Goal: Transaction & Acquisition: Purchase product/service

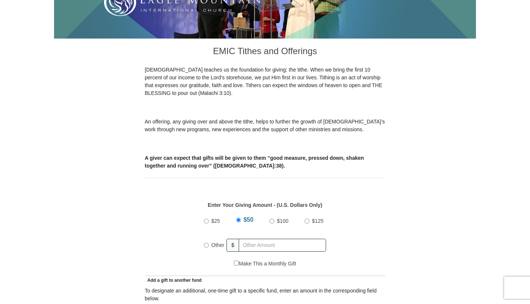
scroll to position [210, 0]
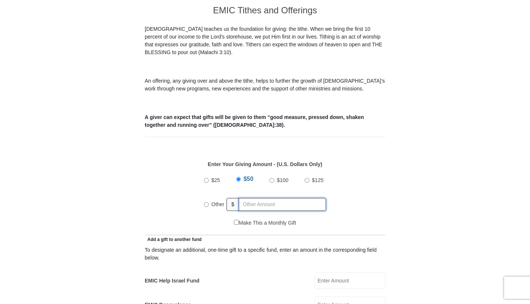
radio input "true"
click at [257, 199] on input "text" at bounding box center [283, 204] width 85 height 13
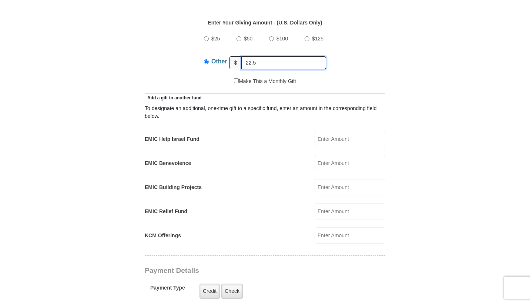
type input "22.5"
click at [114, 165] on form "[GEOGRAPHIC_DATA][DEMOGRAPHIC_DATA] Online Giving Because of gifts like yours, …" at bounding box center [265, 219] width 422 height 1083
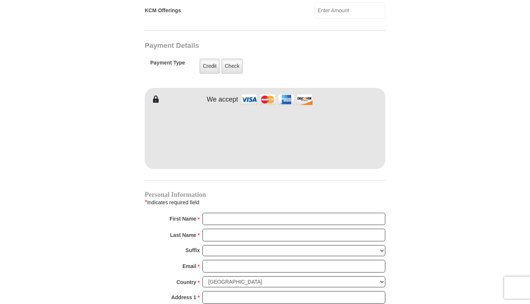
scroll to position [591, 0]
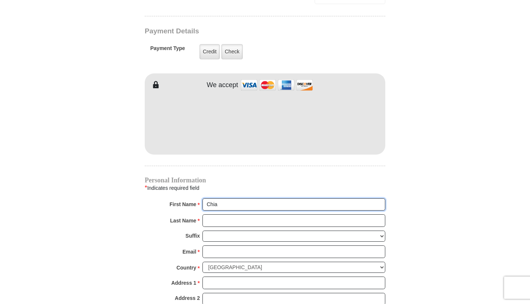
type input "Chiam"
type input "[PERSON_NAME]"
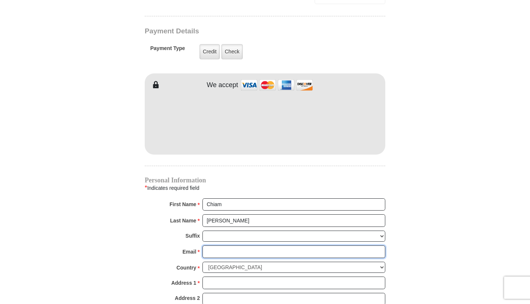
type input "[EMAIL_ADDRESS][PERSON_NAME][DOMAIN_NAME]"
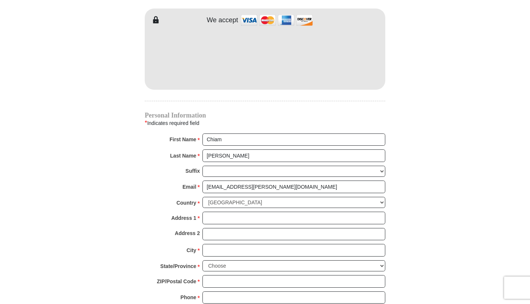
scroll to position [664, 0]
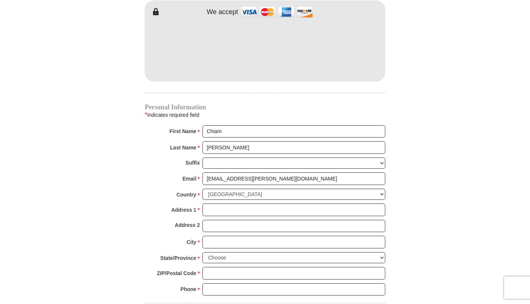
click at [221, 188] on div "Country * [GEOGRAPHIC_DATA] [GEOGRAPHIC_DATA] [GEOGRAPHIC_DATA] [GEOGRAPHIC_DAT…" at bounding box center [265, 195] width 241 height 15
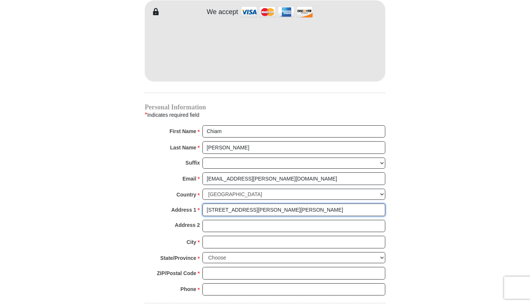
type input "[STREET_ADDRESS][PERSON_NAME][PERSON_NAME]"
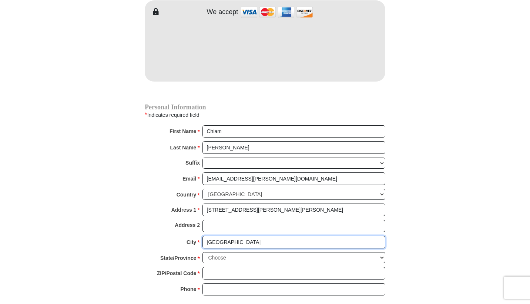
type input "[GEOGRAPHIC_DATA]"
select select "IL"
click at [220, 252] on div "State/Province * Choose [US_STATE] [US_STATE] [US_STATE] [US_STATE] [US_STATE] …" at bounding box center [265, 259] width 241 height 15
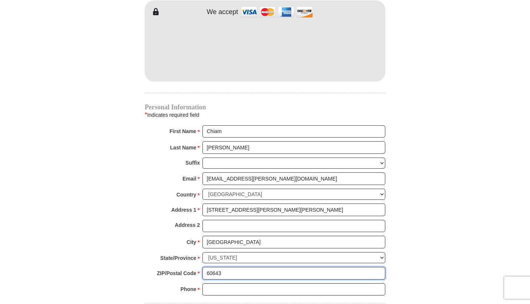
type input "60643"
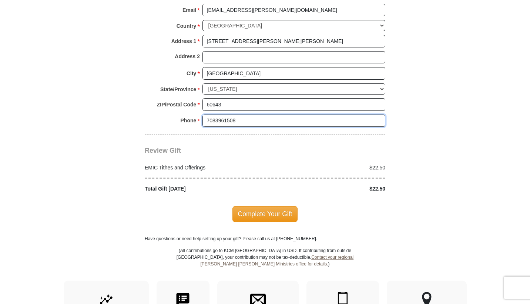
scroll to position [840, 0]
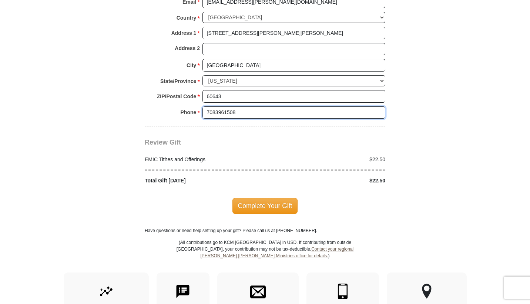
type input "7083961508"
click at [254, 208] on div "Complete Your Gift" at bounding box center [265, 205] width 241 height 42
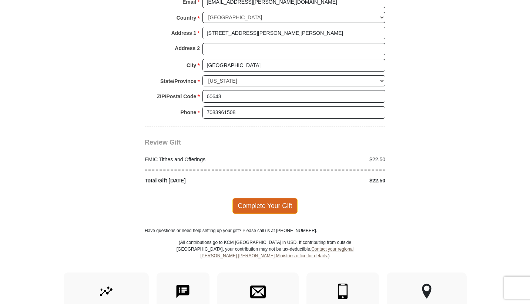
click at [268, 198] on span "Complete Your Gift" at bounding box center [266, 206] width 66 height 16
